Goal: Information Seeking & Learning: Understand process/instructions

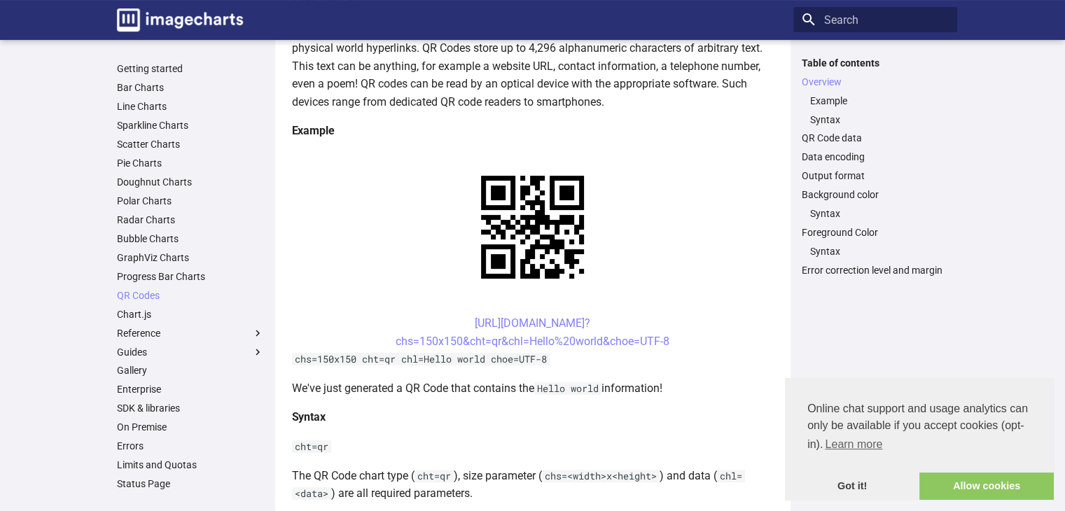
scroll to position [210, 0]
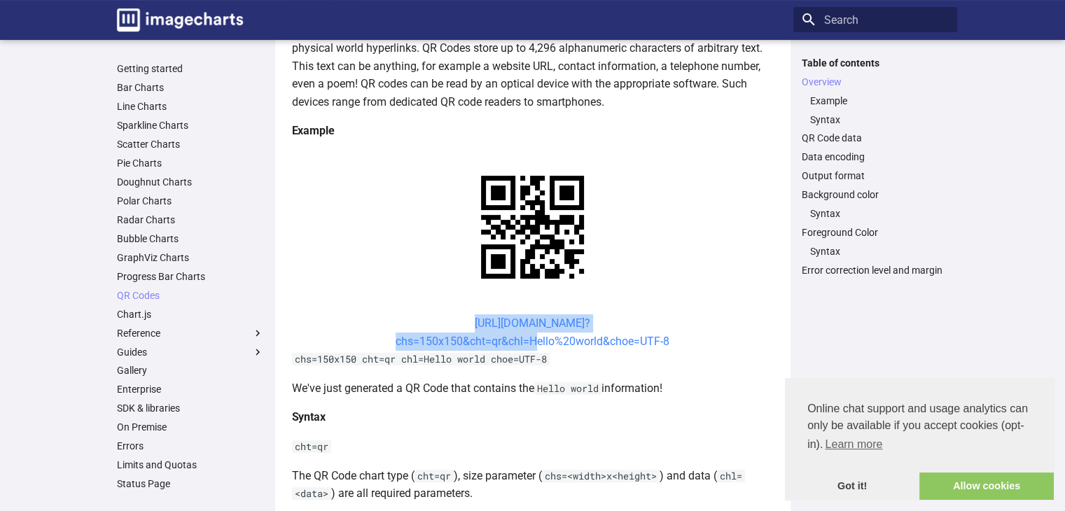
drag, startPoint x: 446, startPoint y: 323, endPoint x: 526, endPoint y: 346, distance: 83.7
click at [526, 346] on center "[URL][DOMAIN_NAME]? chs=150x150&cht=qr&chl=Hello%20world&choe=UTF-8" at bounding box center [533, 332] width 482 height 36
copy link "[URL][DOMAIN_NAME]? chs=150x150&cht=qr&chl="
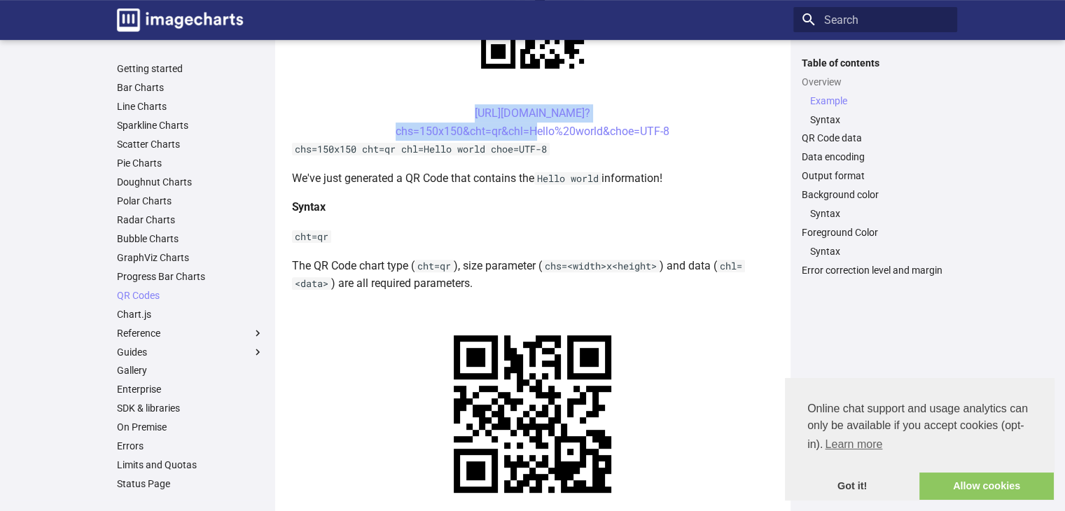
scroll to position [140, 0]
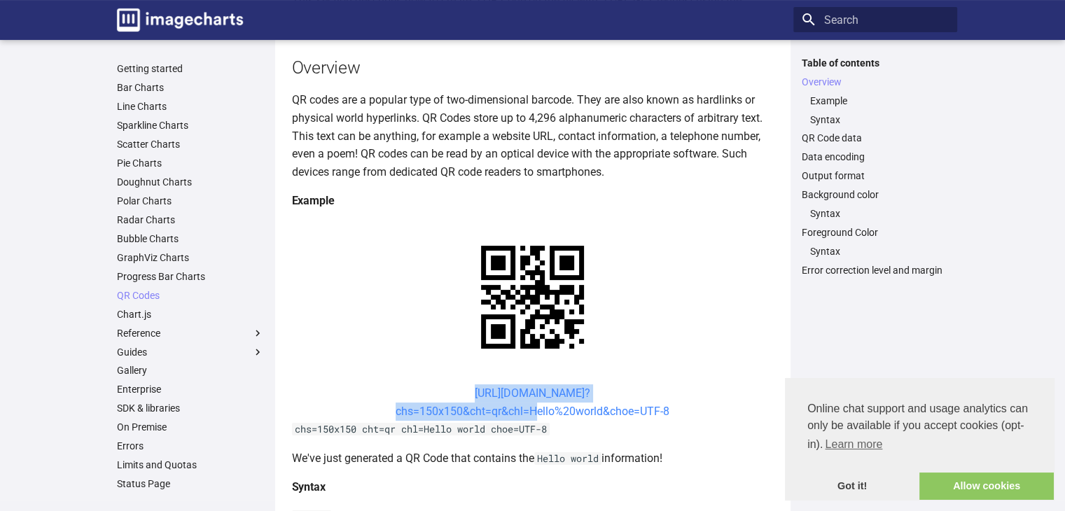
click at [572, 414] on link "[URL][DOMAIN_NAME]? chs=150x150&cht=qr&chl=Hello%20world&choe=UTF-8" at bounding box center [532, 401] width 274 height 31
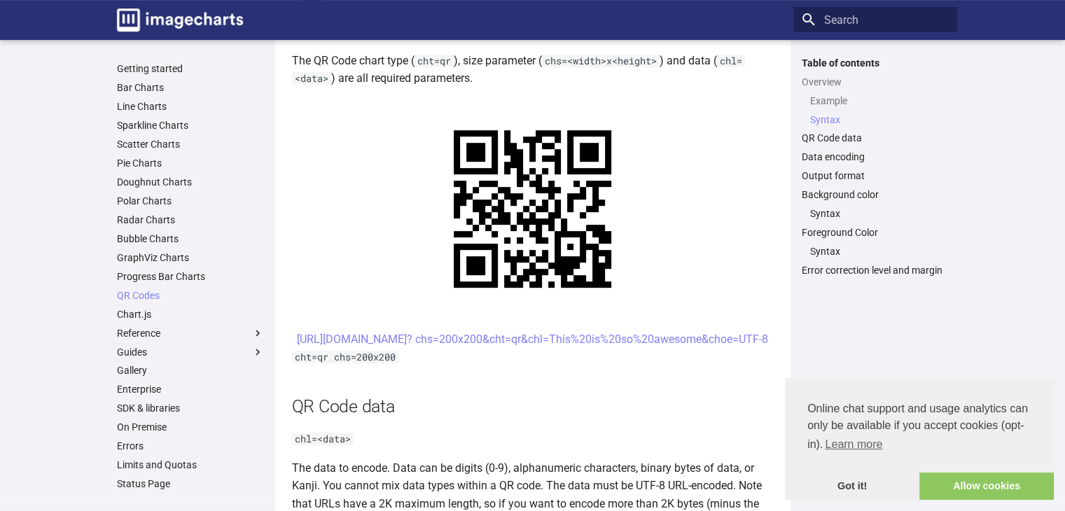
scroll to position [627, 0]
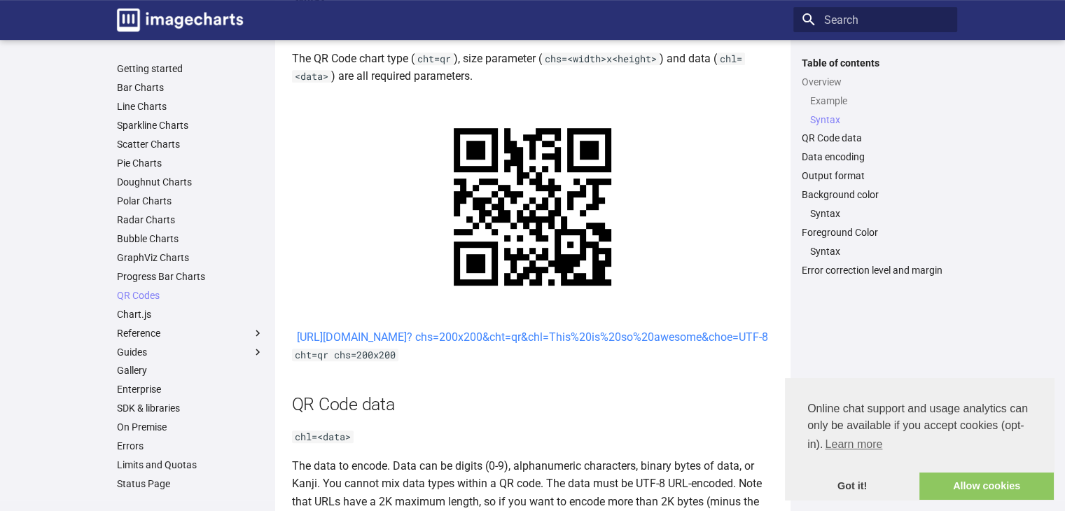
click at [524, 344] on link "[URL][DOMAIN_NAME]? chs=200x200&cht=qr&chl=This%20is%20so%20awesome&choe=UTF-8" at bounding box center [532, 336] width 471 height 13
